Goal: Task Accomplishment & Management: Use online tool/utility

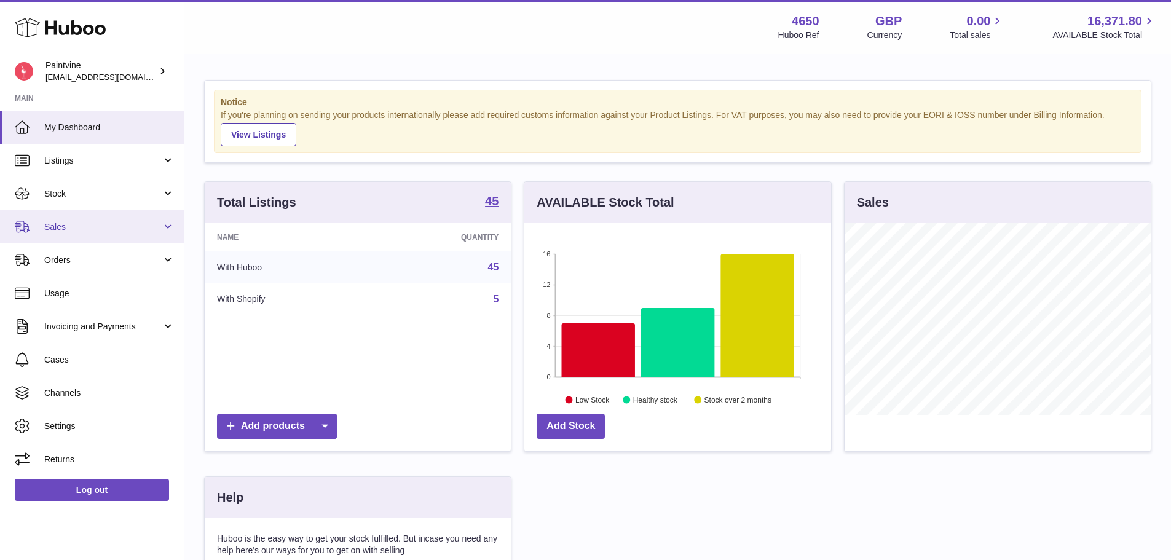
scroll to position [192, 310]
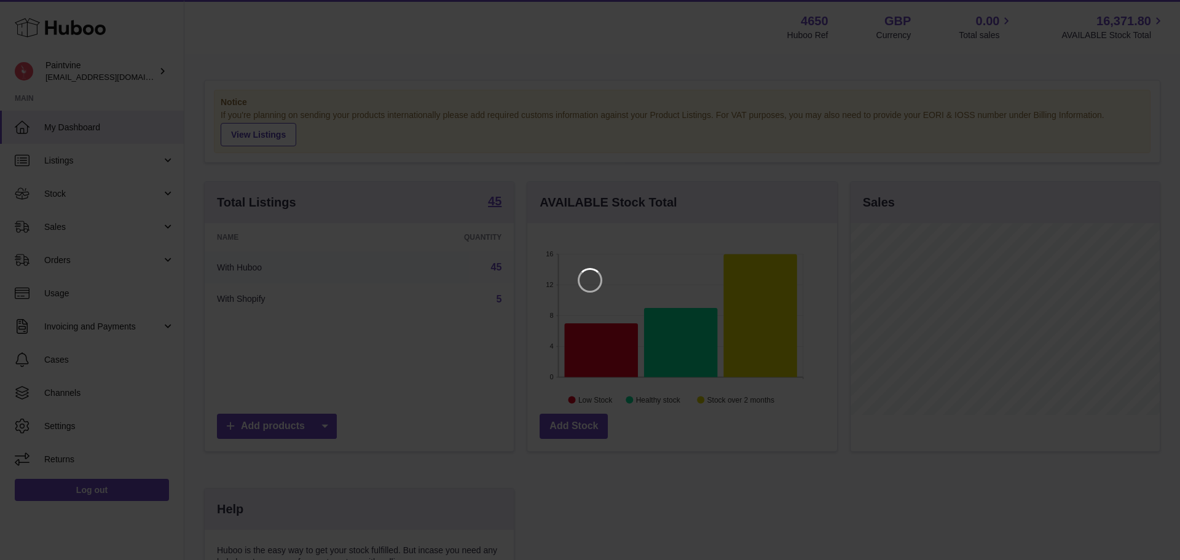
click at [728, 191] on iframe at bounding box center [590, 280] width 1131 height 511
click at [1143, 11] on icon "Close" at bounding box center [1148, 11] width 15 height 15
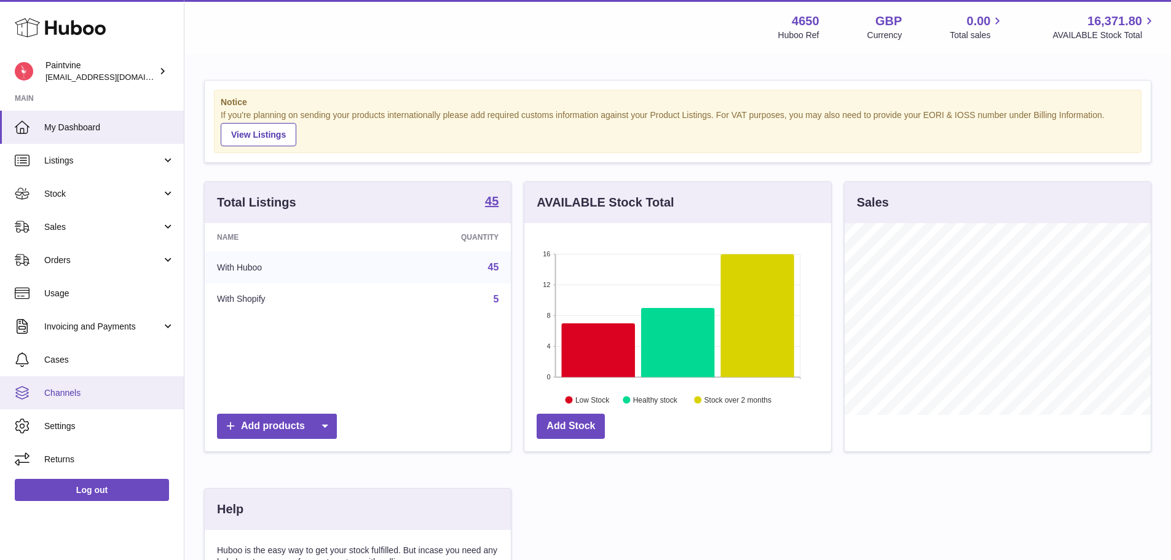
click at [101, 392] on span "Channels" at bounding box center [109, 393] width 130 height 12
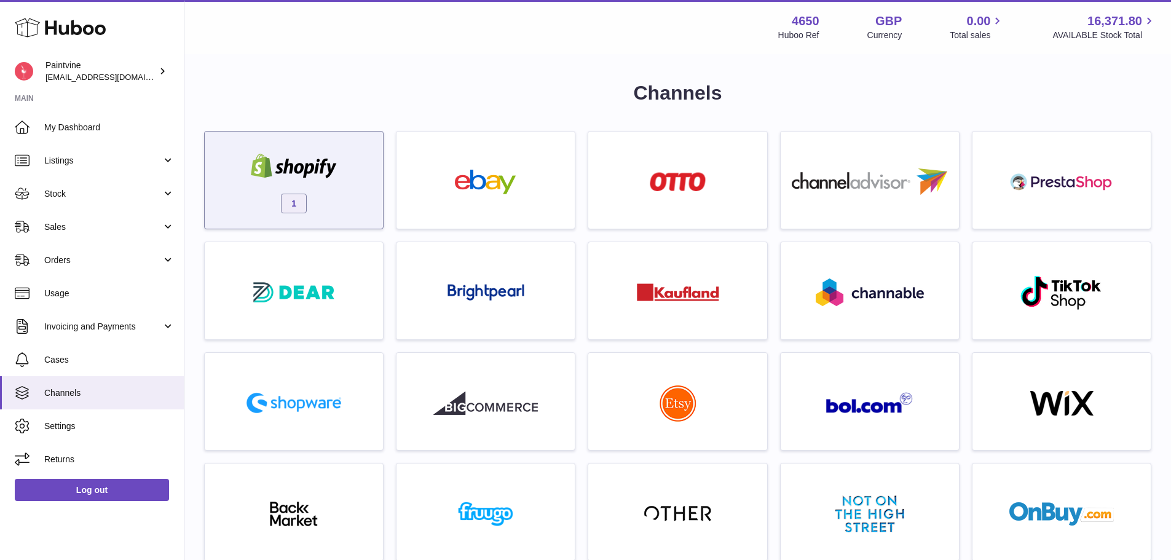
click at [262, 179] on div at bounding box center [294, 168] width 104 height 28
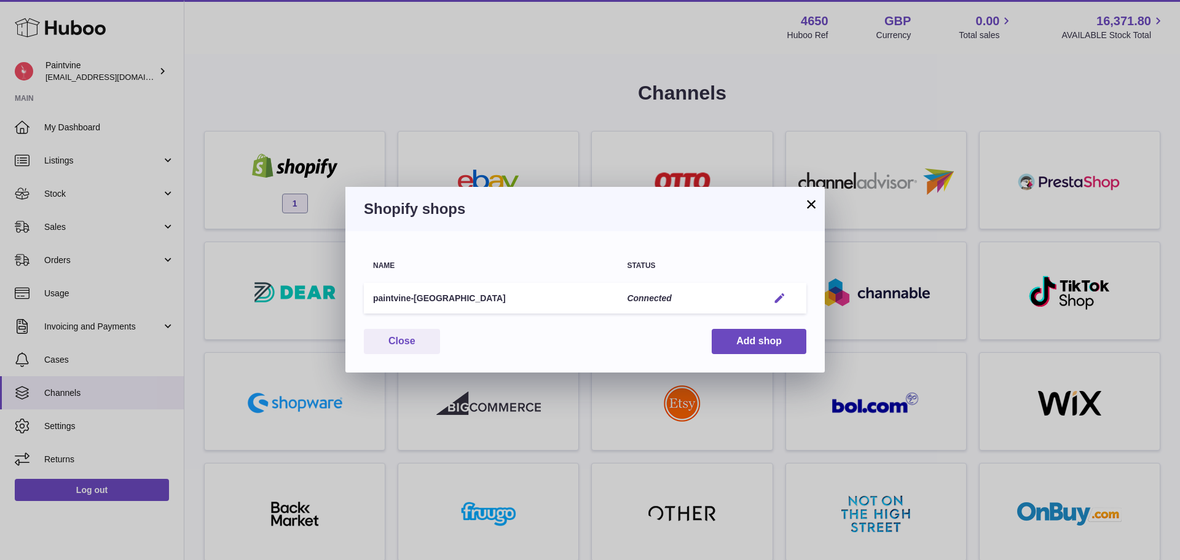
click at [778, 299] on em "button" at bounding box center [779, 298] width 13 height 13
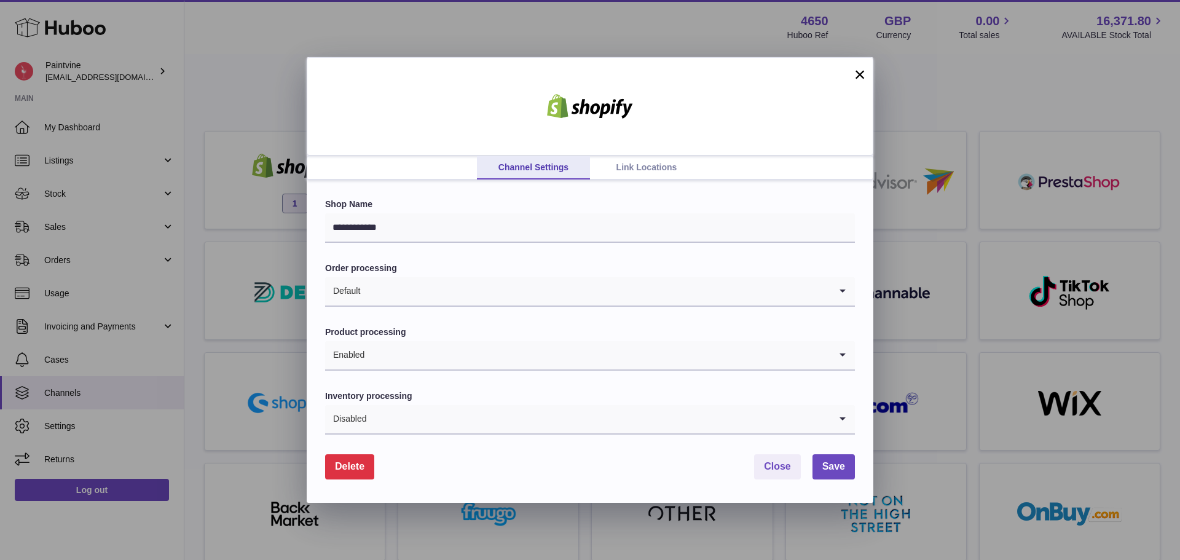
click at [640, 163] on link "Link Locations" at bounding box center [646, 167] width 113 height 23
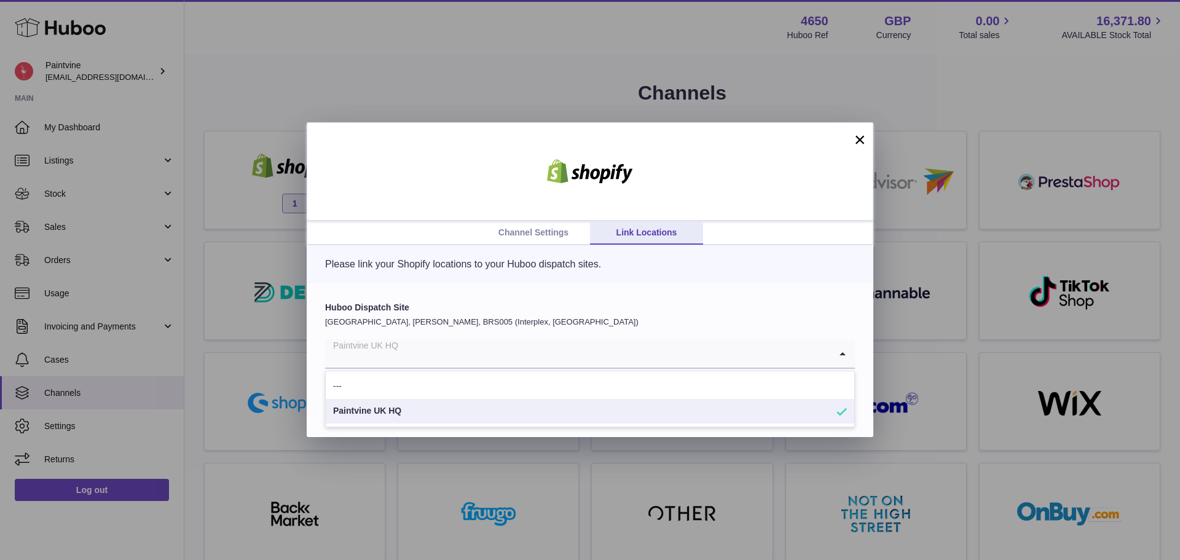
click at [505, 360] on input "Search for option" at bounding box center [577, 353] width 505 height 28
click at [441, 288] on div "Huboo Dispatch Site United Kingdom, Bradley Stoke, BRS005 (Interplex, UK) Paint…" at bounding box center [590, 360] width 567 height 154
